Goal: Book appointment/travel/reservation

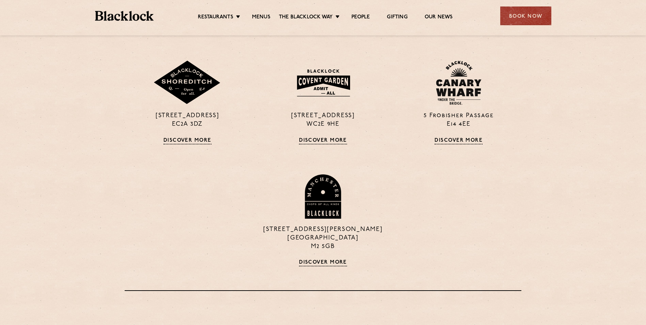
scroll to position [647, 0]
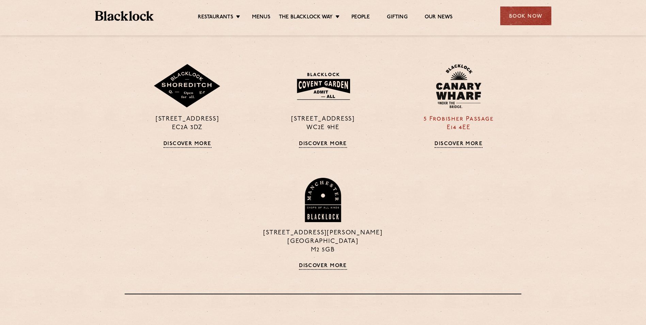
click at [466, 144] on link "Discover More" at bounding box center [458, 144] width 48 height 7
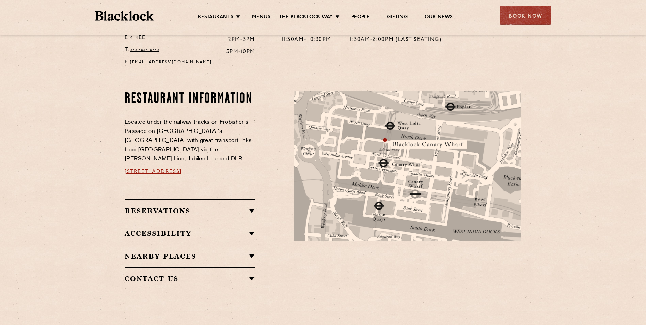
scroll to position [238, 0]
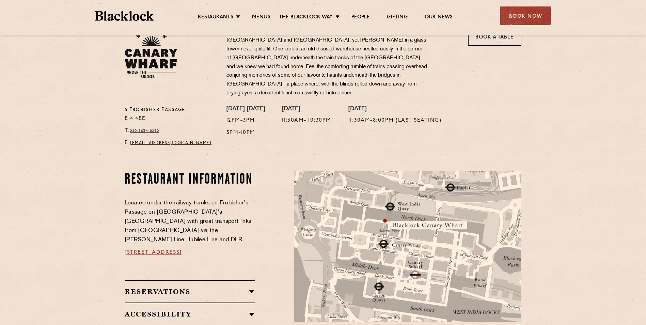
click at [204, 287] on h2 "Reservations" at bounding box center [190, 291] width 130 height 8
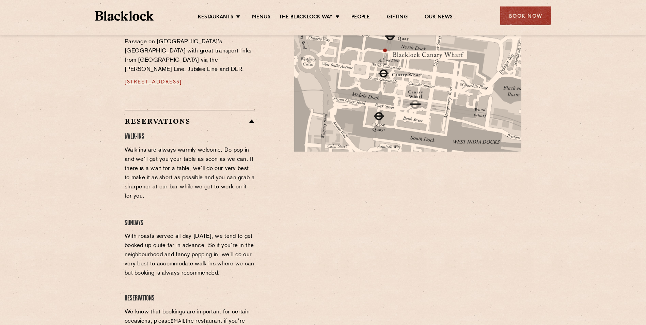
scroll to position [579, 0]
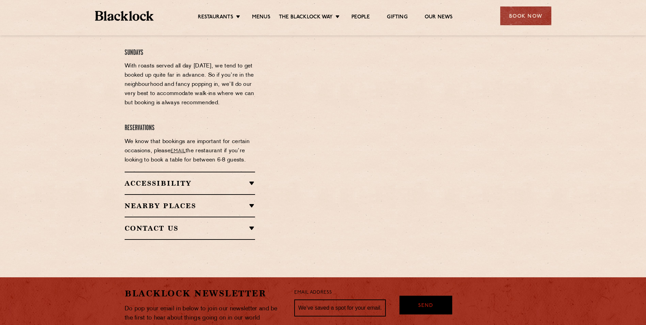
click at [172, 172] on div "Accessibility Both Canary Wharf and Shoreditch are ground level and accessible.…" at bounding box center [190, 183] width 130 height 22
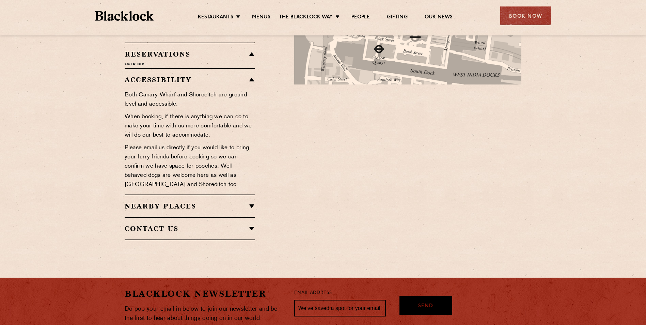
scroll to position [475, 0]
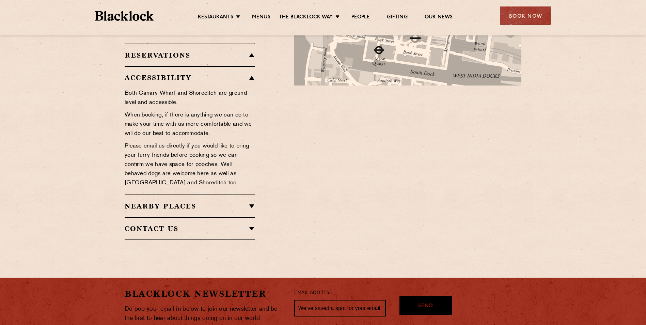
click at [174, 202] on h2 "Nearby Places" at bounding box center [190, 206] width 130 height 8
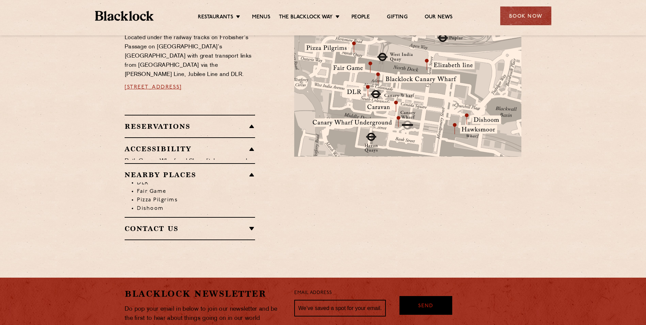
scroll to position [401, 0]
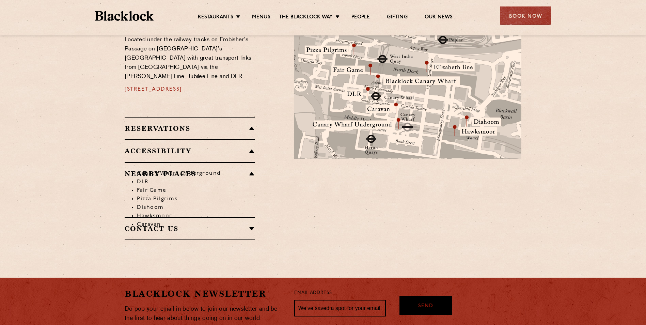
click at [217, 217] on div "Contact Us T: 020 3034 0230 E: canarywharf@theblacklock.com" at bounding box center [190, 228] width 130 height 23
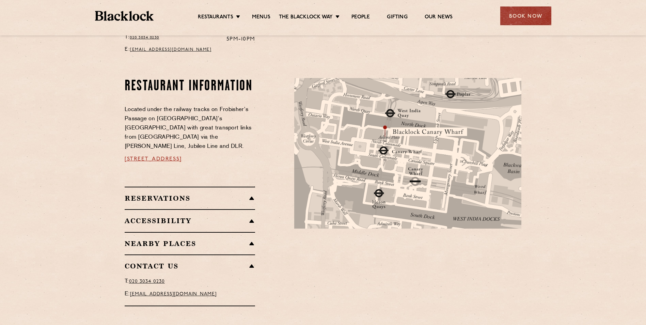
scroll to position [330, 0]
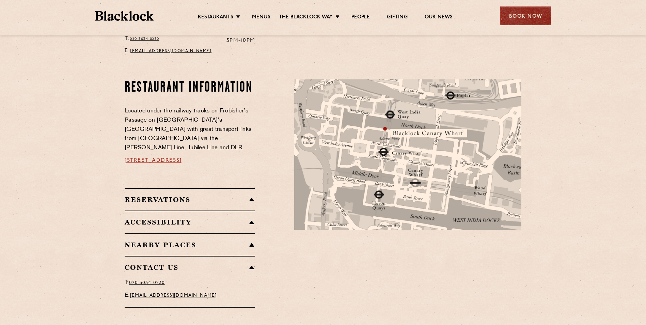
click at [526, 14] on div "Book Now" at bounding box center [525, 15] width 51 height 19
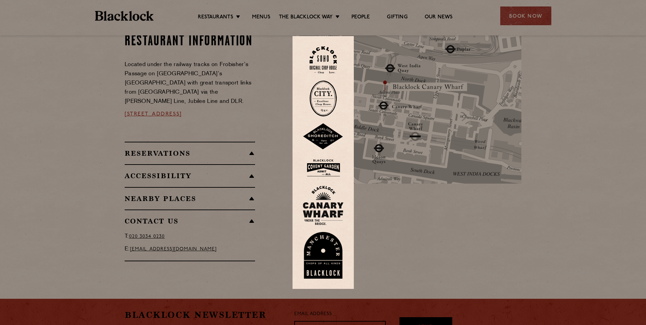
scroll to position [398, 0]
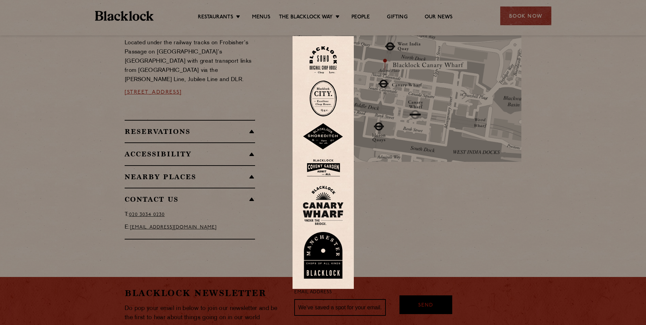
click at [325, 199] on img at bounding box center [323, 205] width 41 height 39
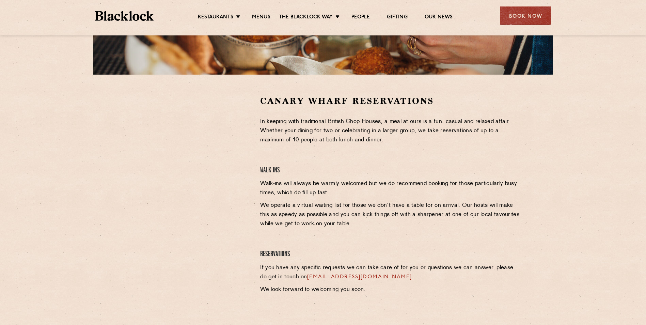
scroll to position [170, 0]
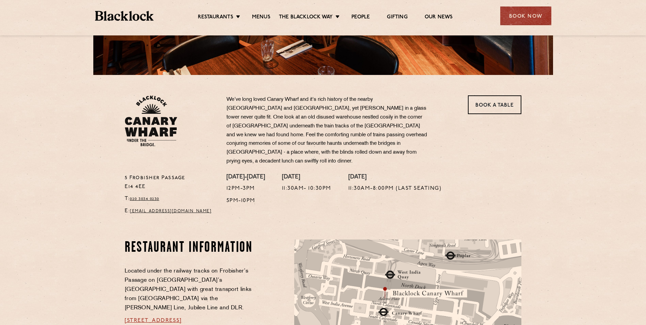
scroll to position [374, 0]
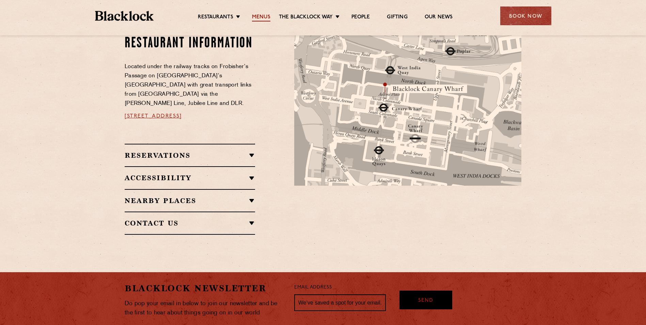
drag, startPoint x: 592, startPoint y: 43, endPoint x: 258, endPoint y: 17, distance: 335.3
click at [258, 17] on link "Menus" at bounding box center [261, 17] width 18 height 7
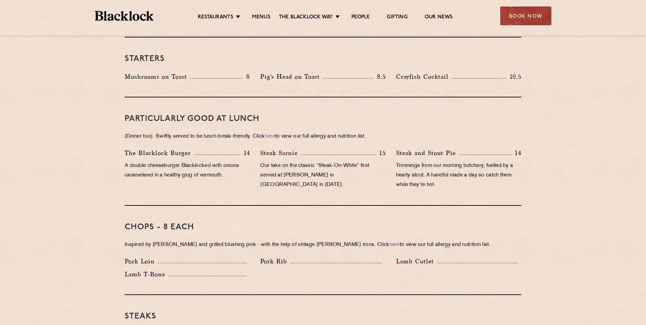
scroll to position [102, 0]
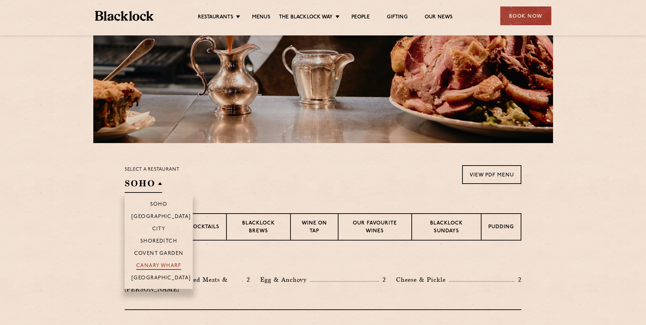
click at [155, 265] on p "Canary Wharf" at bounding box center [158, 266] width 45 height 7
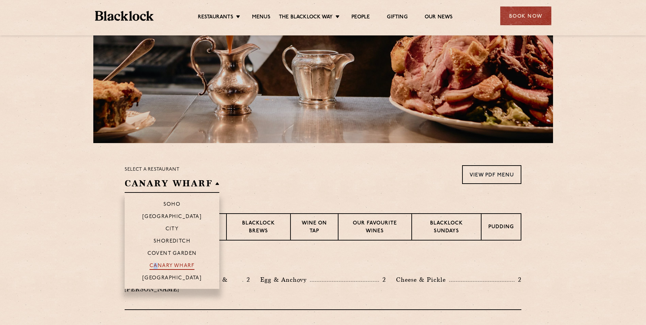
click at [155, 265] on p "Canary Wharf" at bounding box center [171, 266] width 45 height 7
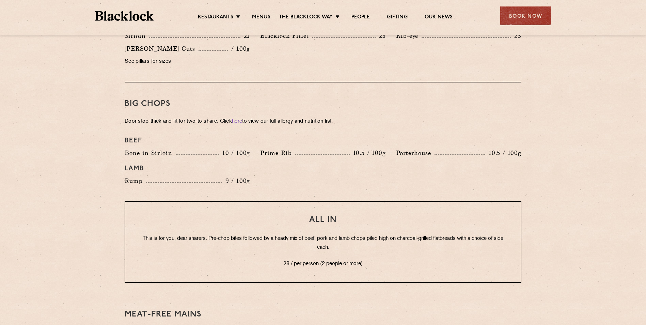
scroll to position [919, 0]
